Goal: Book appointment/travel/reservation

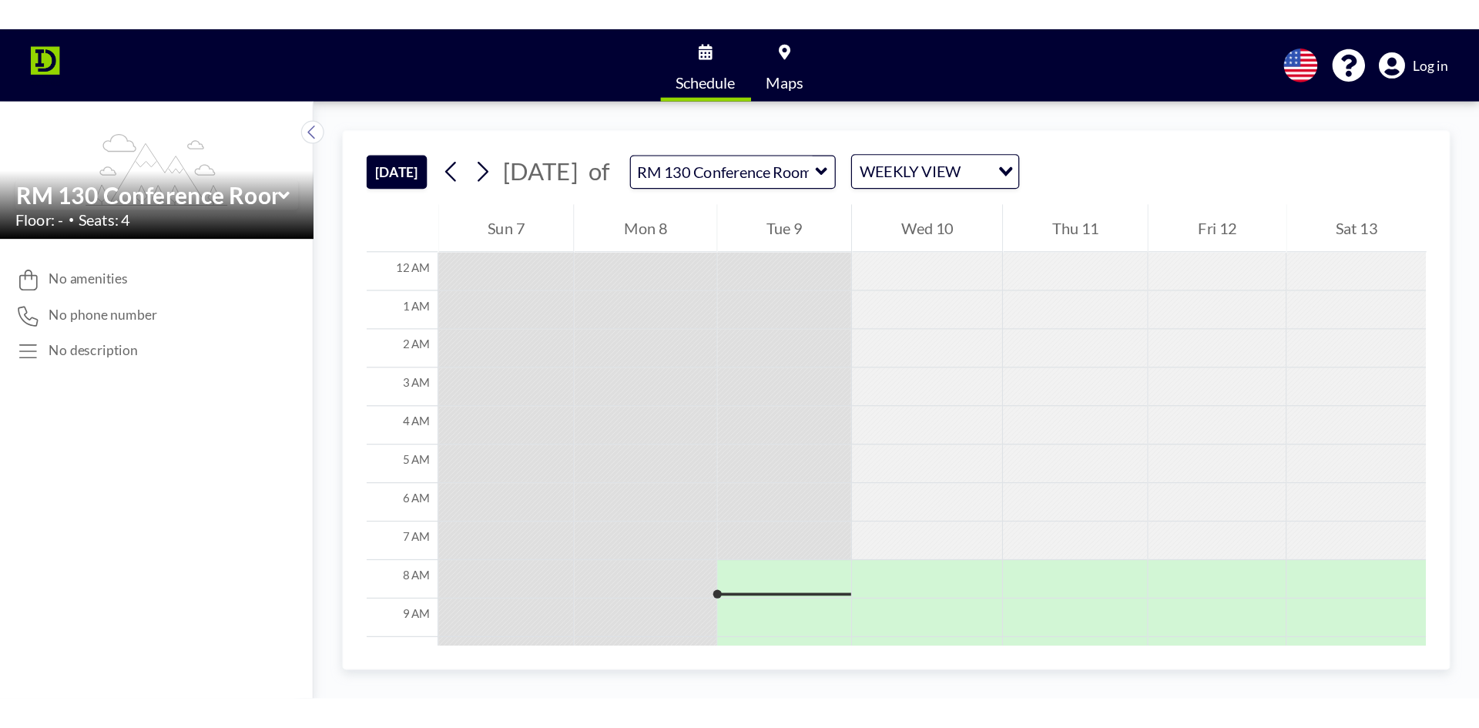
scroll to position [216, 0]
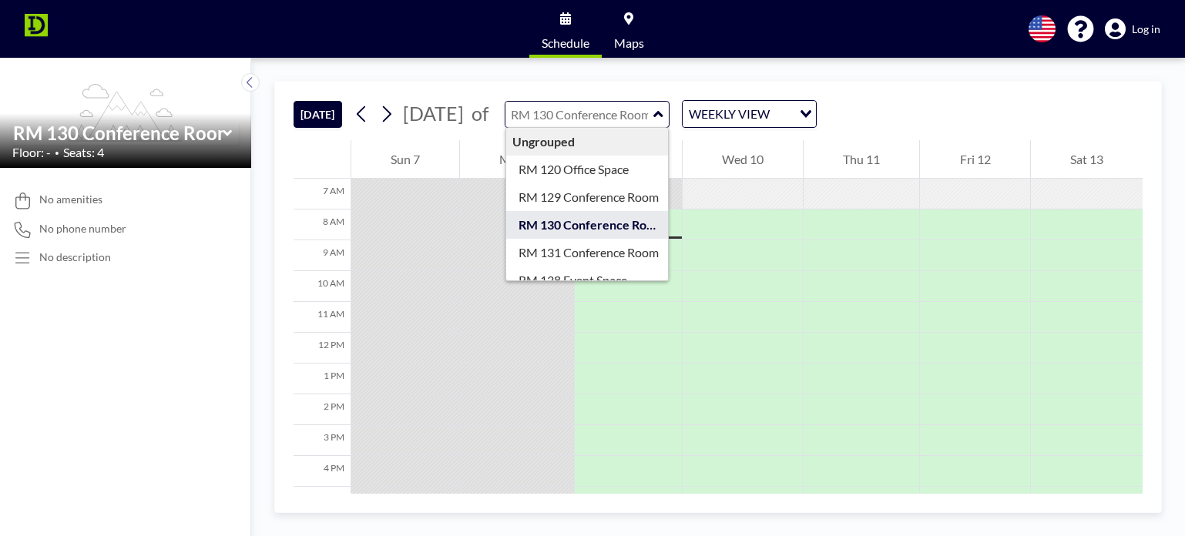
click at [653, 113] on input "text" at bounding box center [579, 114] width 148 height 25
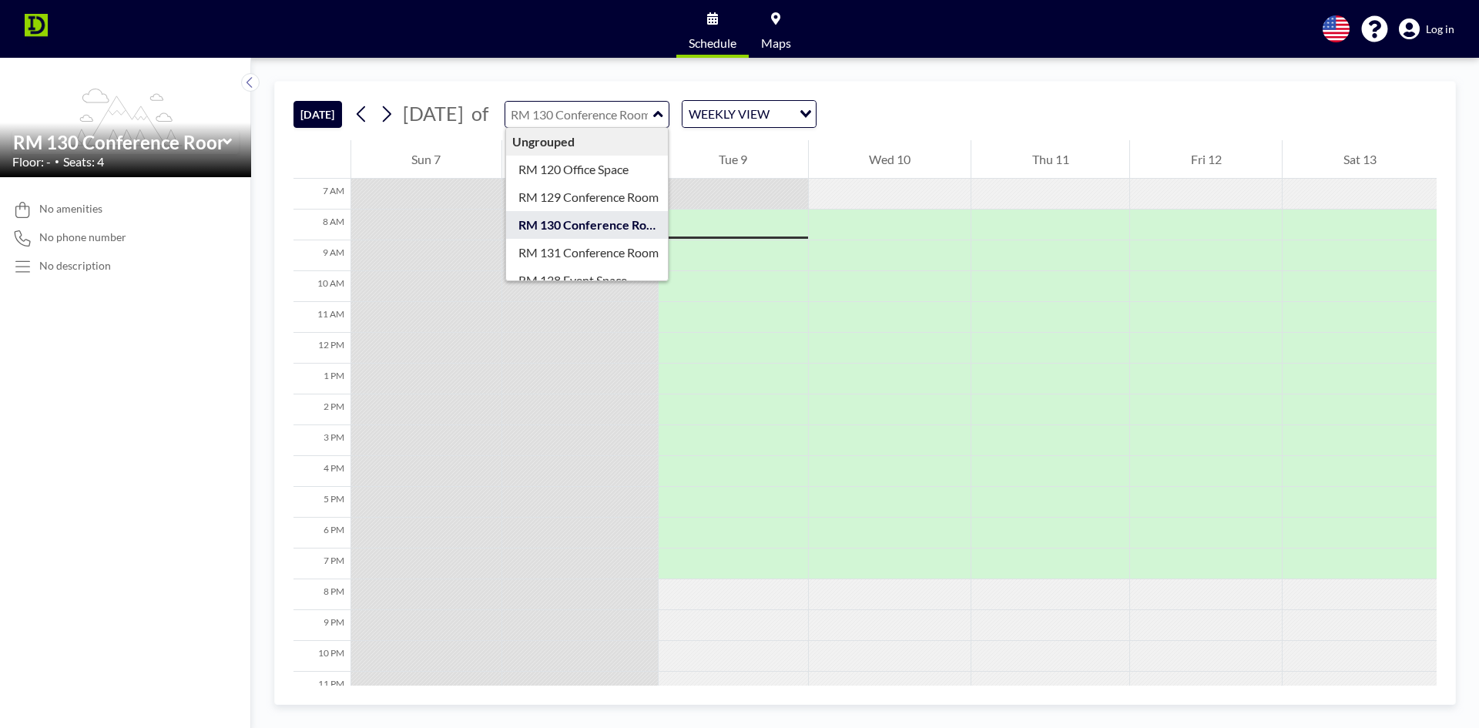
type input "RM 130 Conference Room"
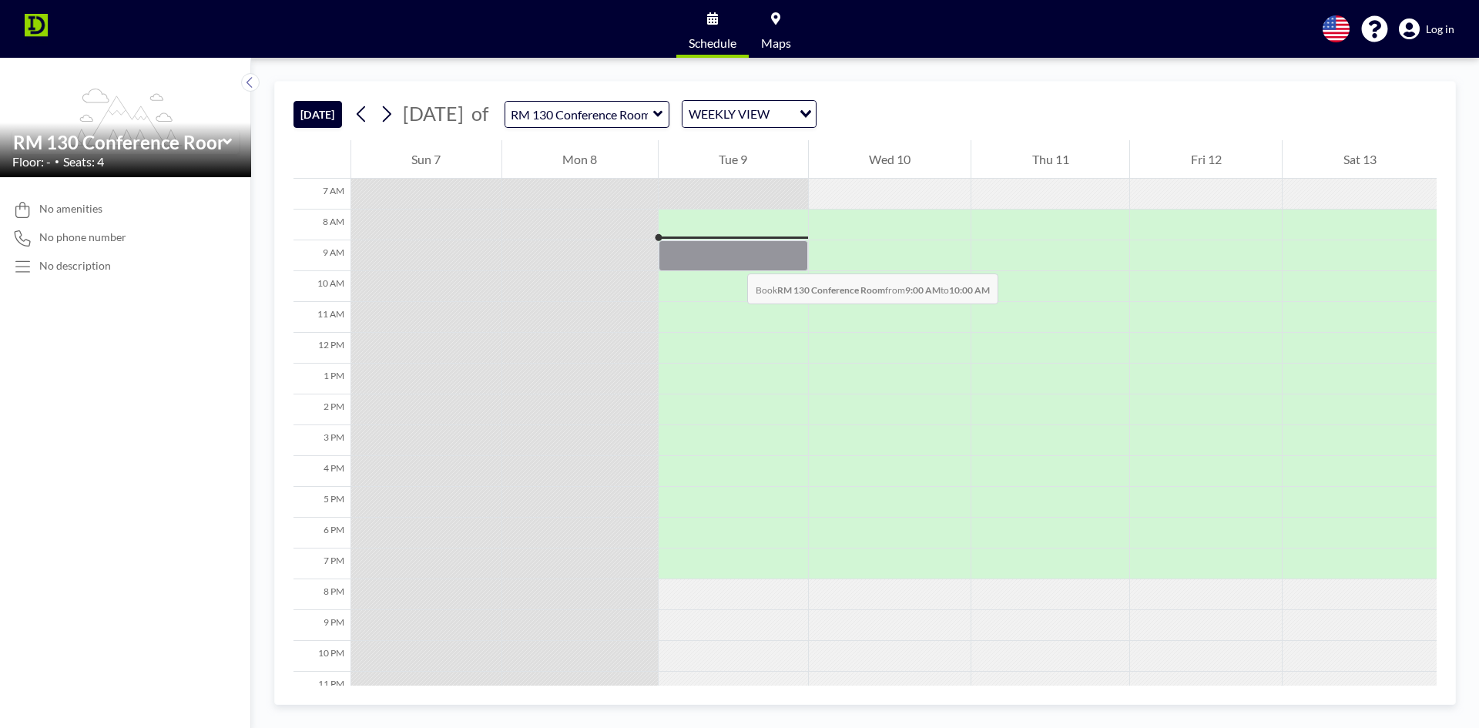
click at [732, 258] on div at bounding box center [732, 255] width 149 height 31
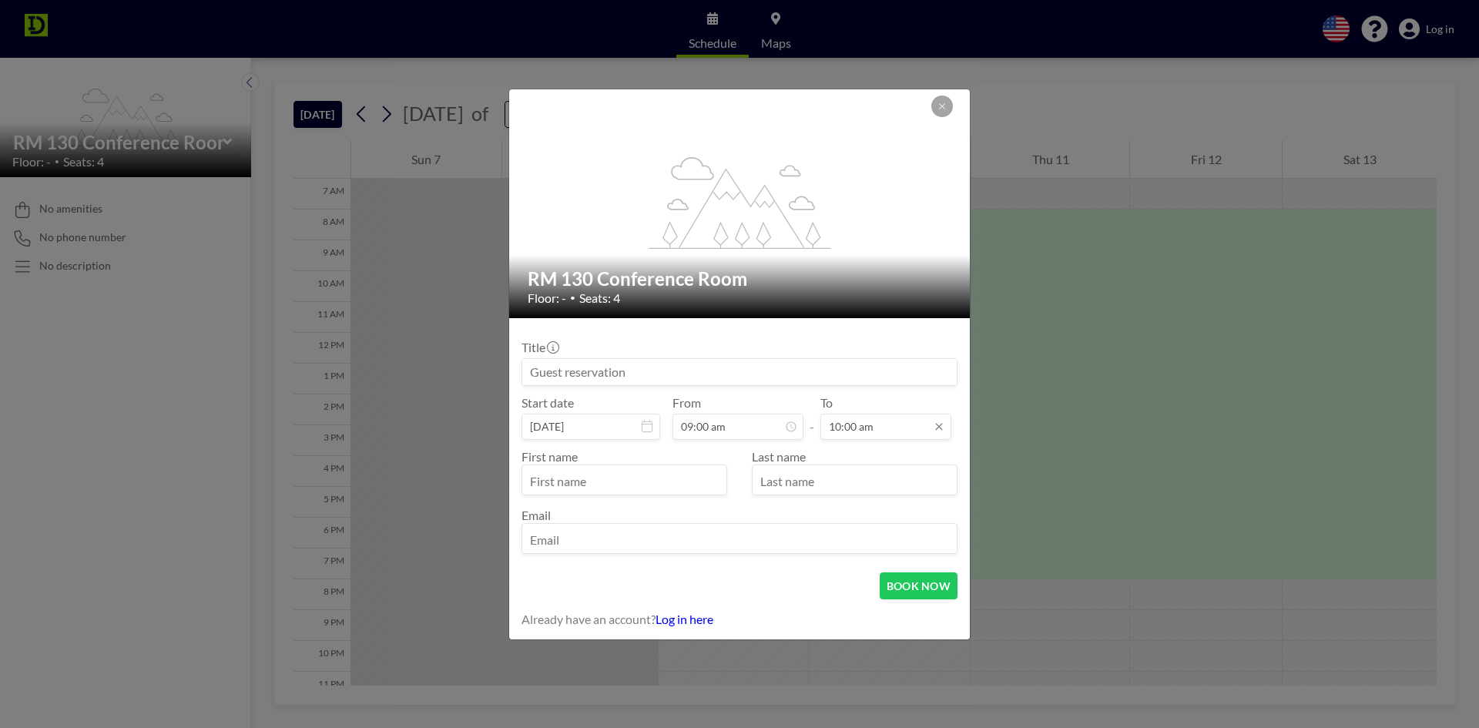
scroll to position [55, 0]
click at [826, 428] on input "10:00 am" at bounding box center [885, 427] width 131 height 26
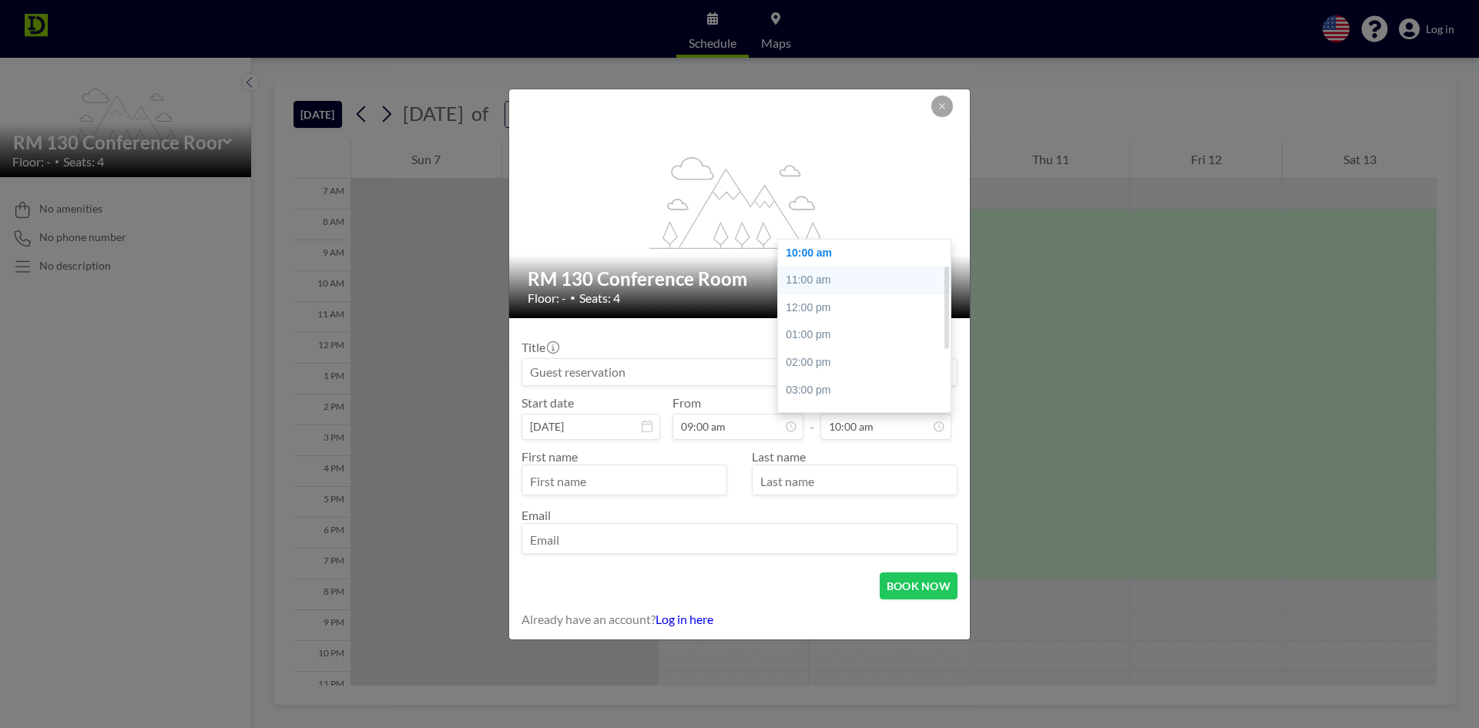
click at [823, 278] on div "11:00 am" at bounding box center [868, 280] width 180 height 28
type input "11:00 am"
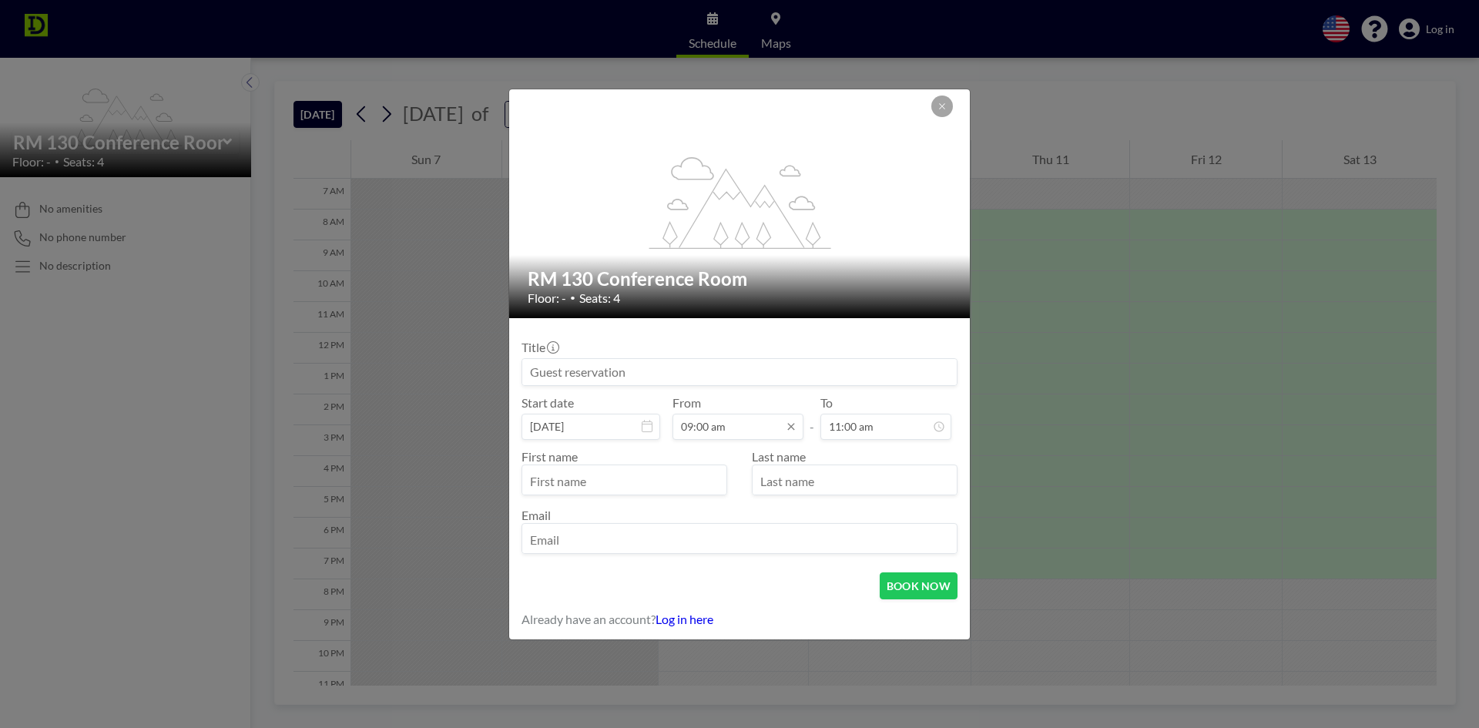
scroll to position [28, 0]
click at [644, 491] on input "text" at bounding box center [624, 481] width 204 height 26
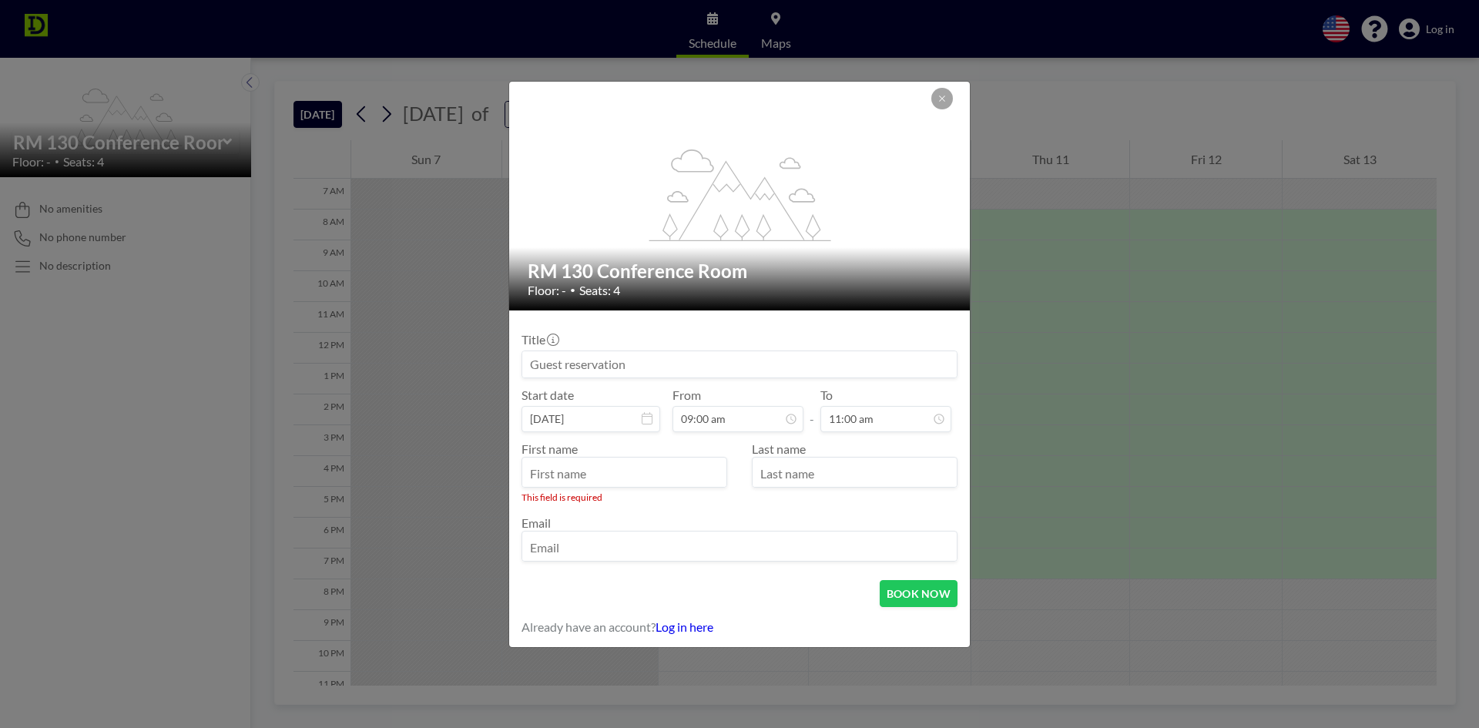
click at [787, 374] on input at bounding box center [739, 364] width 434 height 26
type input "[PERSON_NAME] not talking to himself"
click at [725, 363] on input "[PERSON_NAME] not talking to himself" at bounding box center [739, 364] width 434 height 26
drag, startPoint x: 565, startPoint y: 367, endPoint x: 985, endPoint y: 403, distance: 422.1
click at [973, 403] on div "flex-grow: 1.2; RM 130 Conference Room Floor: - • Seats: 4 Title Marks not talk…" at bounding box center [739, 364] width 1479 height 728
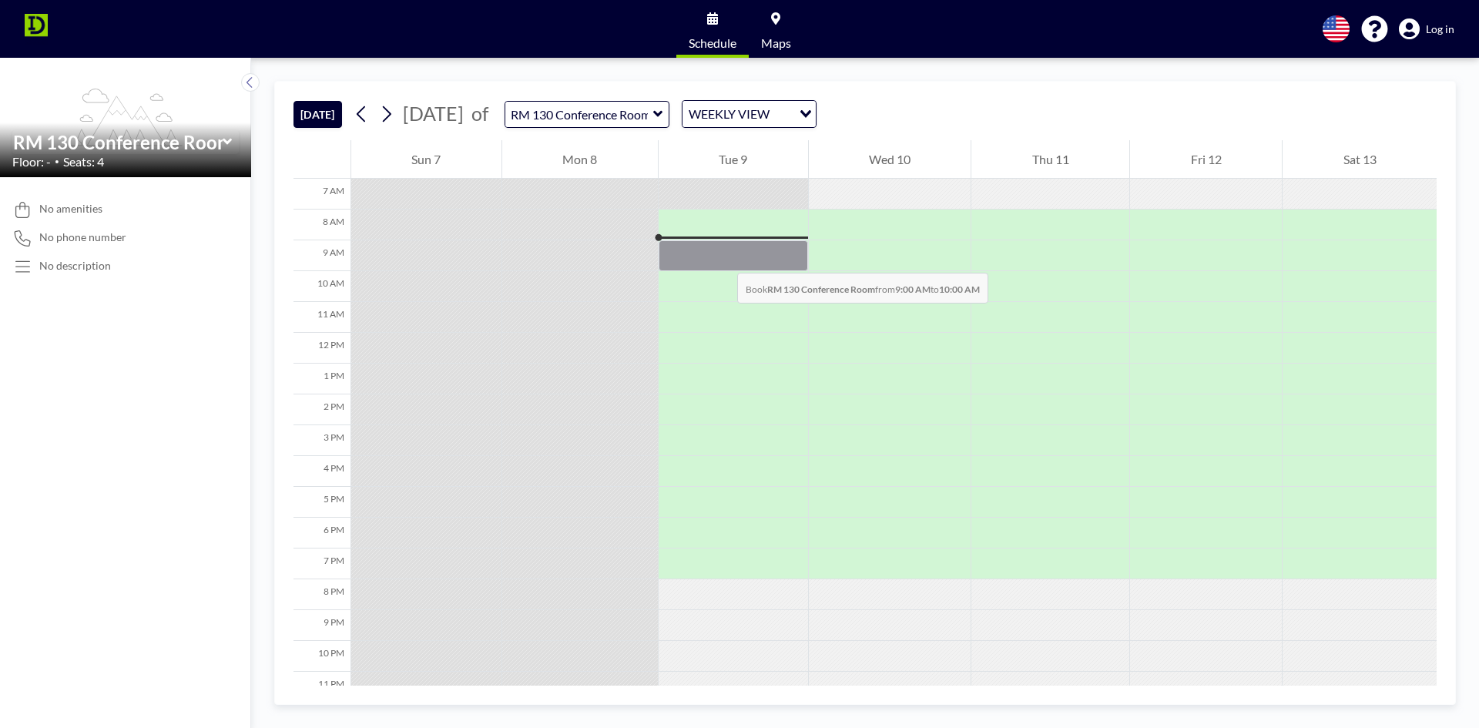
click at [722, 257] on div at bounding box center [732, 255] width 149 height 31
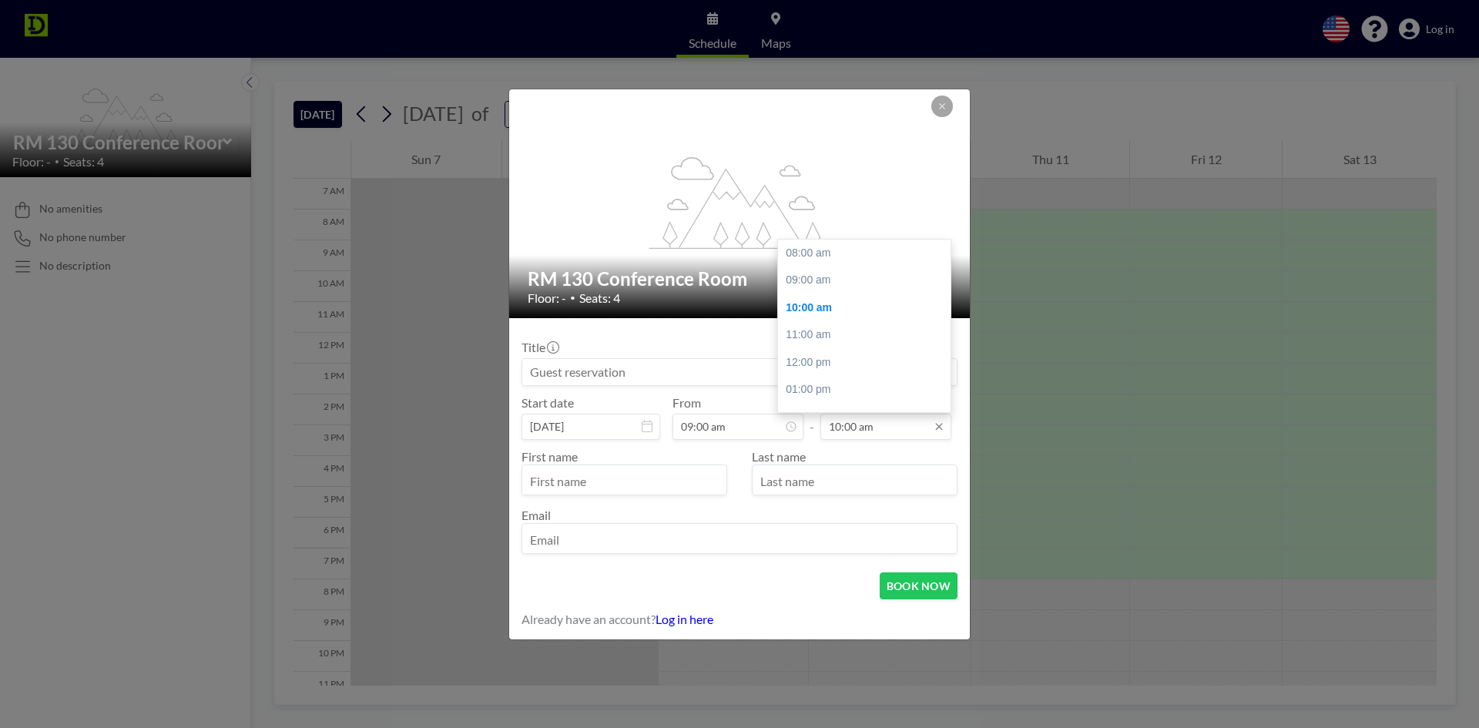
scroll to position [55, 0]
click at [890, 437] on input "10:00 am" at bounding box center [885, 427] width 131 height 26
click at [810, 270] on div "11:00 am" at bounding box center [868, 280] width 180 height 28
type input "11:00 am"
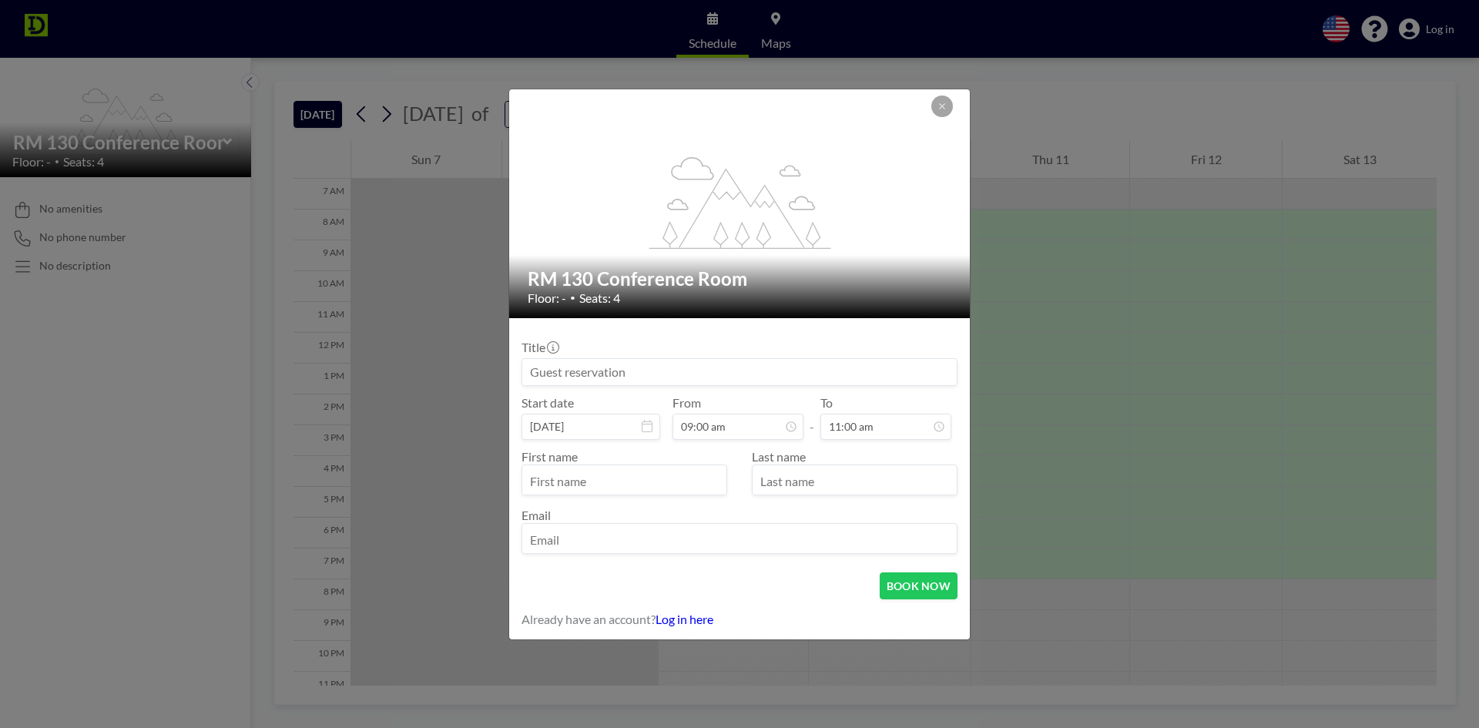
click at [618, 386] on div "Title Start date [DATE] From 09:00 am - To 11:00 am First name Last name Email" at bounding box center [739, 445] width 436 height 230
drag, startPoint x: 624, startPoint y: 374, endPoint x: 628, endPoint y: 365, distance: 9.7
click at [625, 371] on input at bounding box center [739, 372] width 434 height 26
type input "Marks Here"
click at [631, 484] on input "text" at bounding box center [624, 481] width 204 height 26
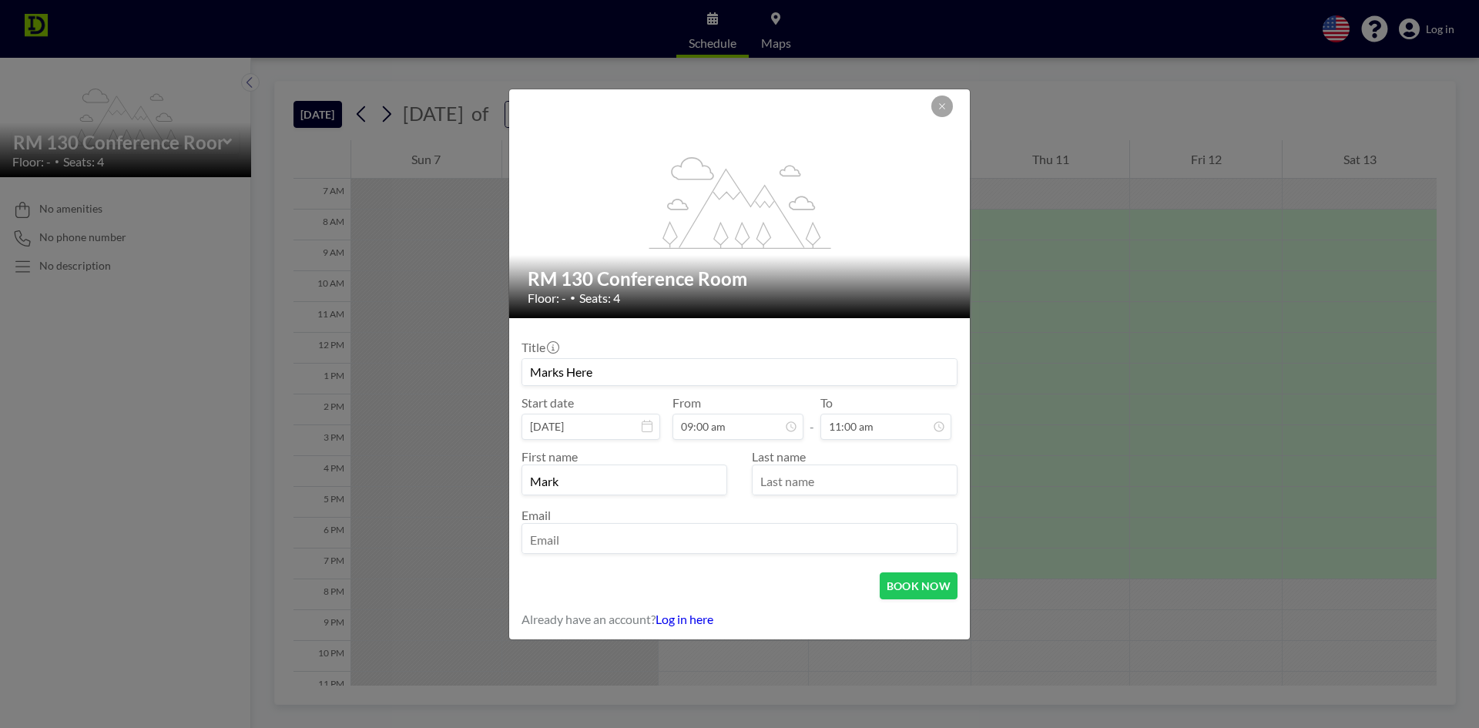
type input "Mark"
type input "[PERSON_NAME]"
type input "[EMAIL_ADDRESS][DOMAIN_NAME]"
click at [775, 535] on div "BOOK NOW" at bounding box center [739, 585] width 436 height 27
click at [908, 535] on button "BOOK NOW" at bounding box center [919, 585] width 78 height 27
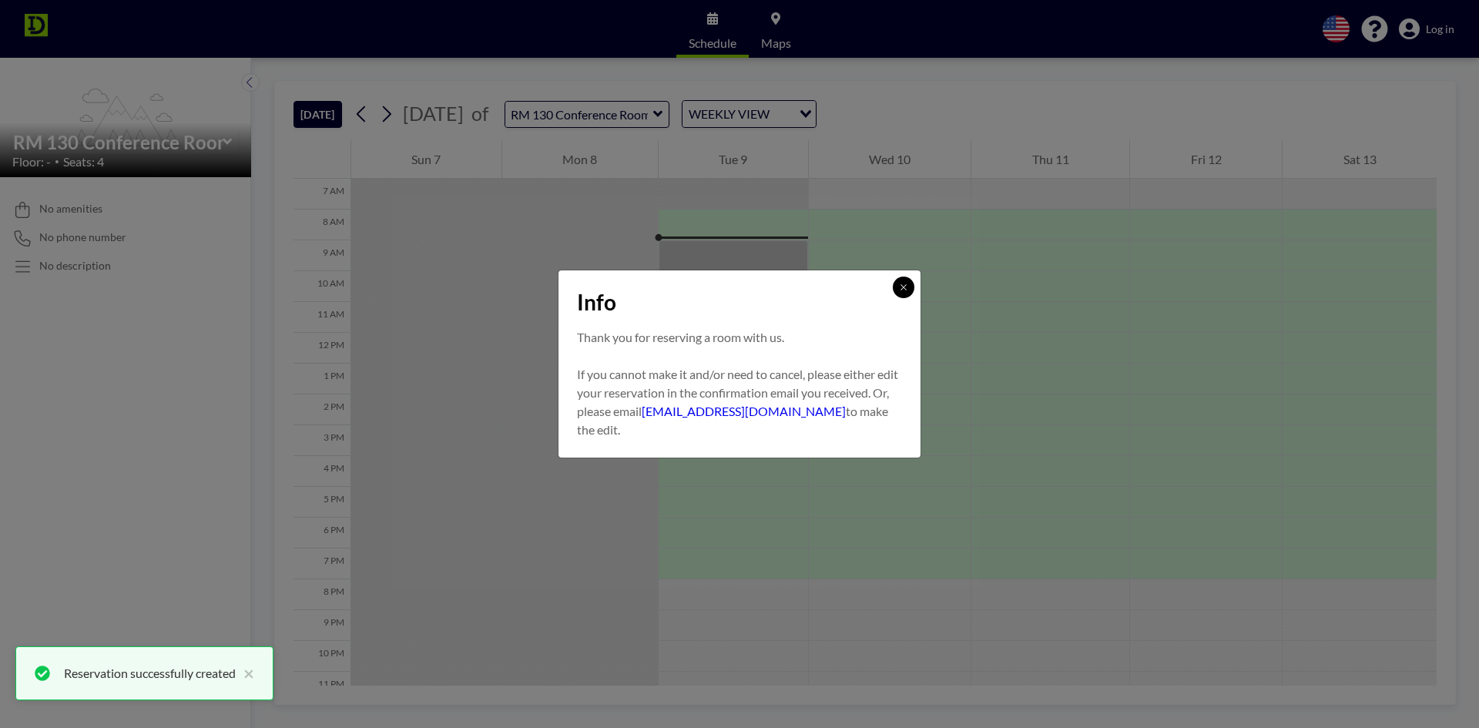
click at [904, 283] on icon at bounding box center [903, 287] width 9 height 9
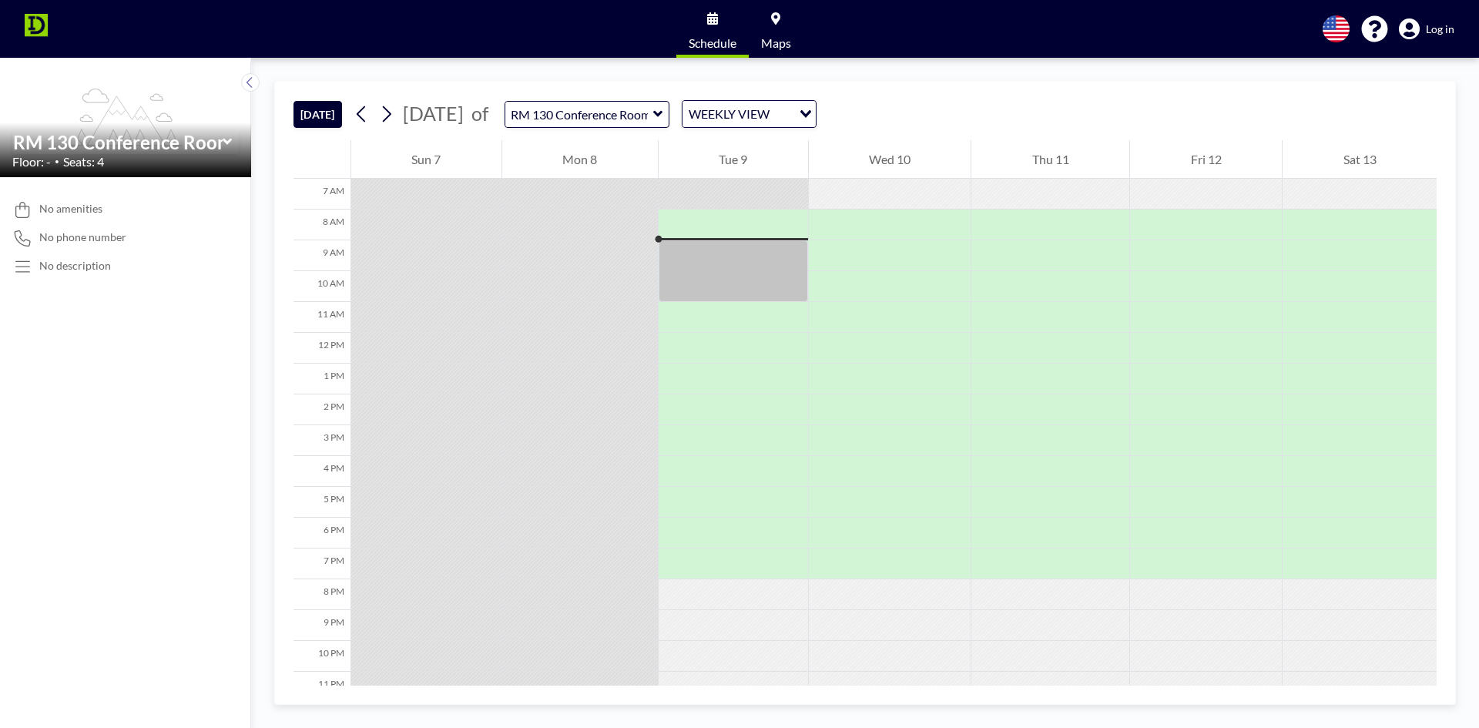
click at [293, 109] on div "[DATE] [DATE] of RM 130 Conference Room WEEKLY VIEW Loading... 12 AM 1 AM 2 AM …" at bounding box center [864, 393] width 1181 height 624
click at [302, 111] on button "[DATE]" at bounding box center [317, 114] width 49 height 27
click at [712, 30] on link "Schedule" at bounding box center [712, 29] width 72 height 58
click at [246, 78] on icon at bounding box center [250, 82] width 10 height 15
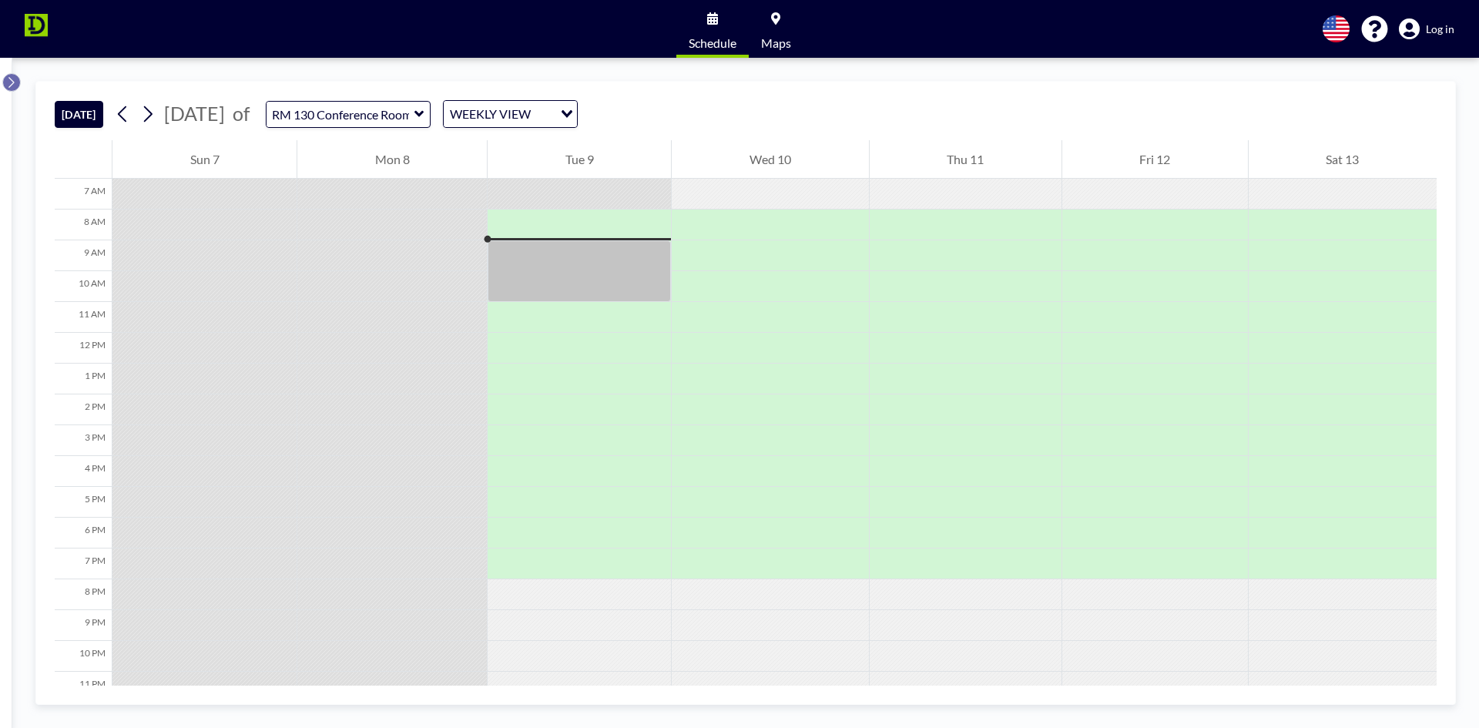
click at [15, 75] on icon at bounding box center [11, 82] width 10 height 15
